Goal: Find specific page/section: Find specific page/section

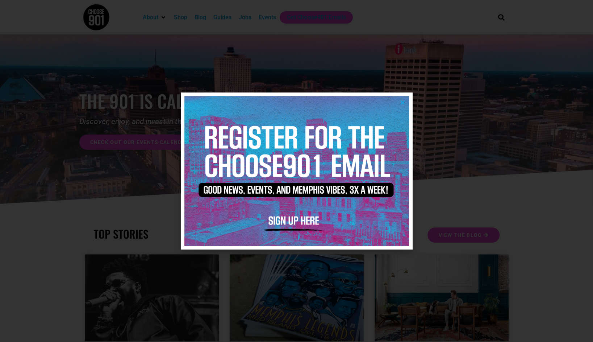
click at [108, 158] on div at bounding box center [296, 171] width 593 height 342
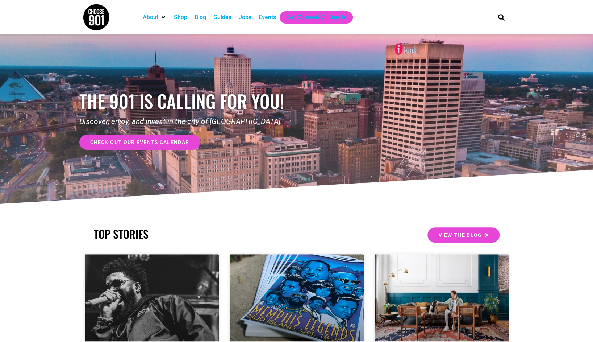
click at [225, 18] on div "Guides" at bounding box center [222, 17] width 18 height 9
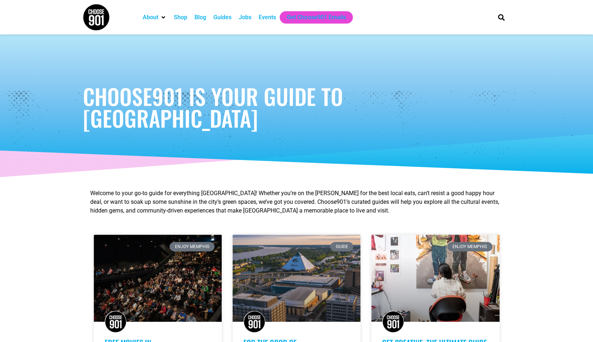
click at [267, 19] on div "Events" at bounding box center [267, 17] width 17 height 9
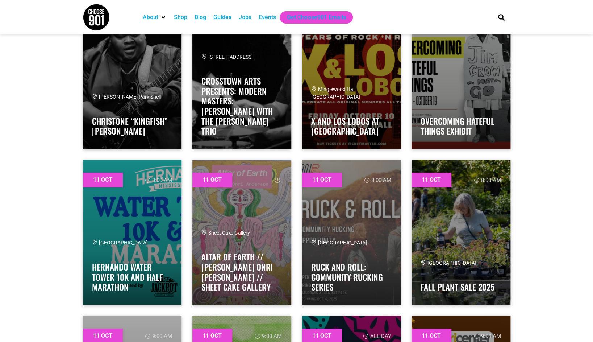
scroll to position [3248, 0]
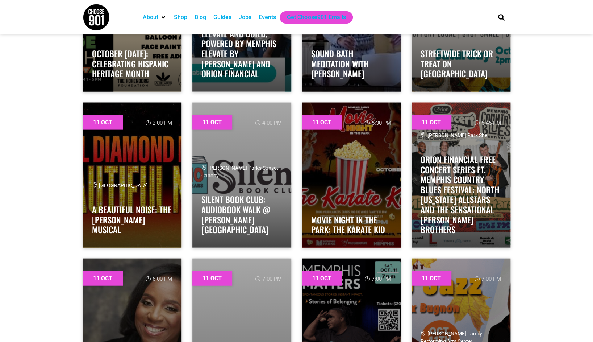
scroll to position [4551, 0]
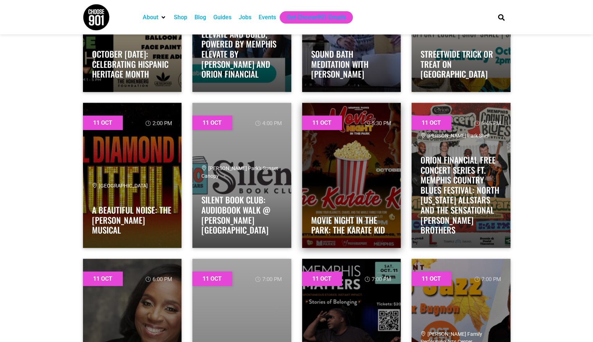
click at [360, 188] on link at bounding box center [351, 175] width 99 height 145
